Goal: Communication & Community: Share content

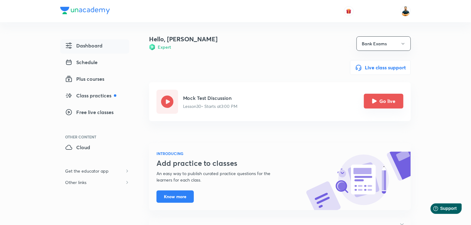
click at [397, 106] on button "Go live" at bounding box center [383, 101] width 39 height 15
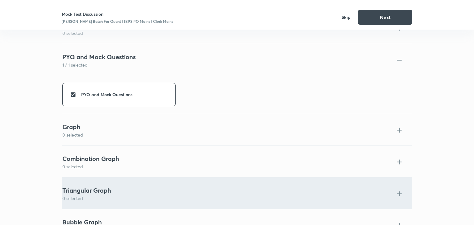
scroll to position [1224, 0]
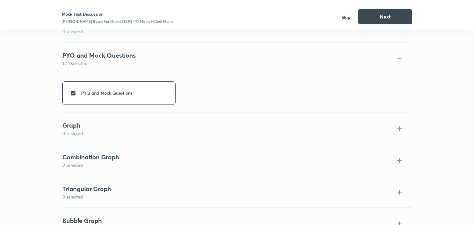
click at [390, 17] on button "Next" at bounding box center [385, 16] width 54 height 15
